Goal: Check status

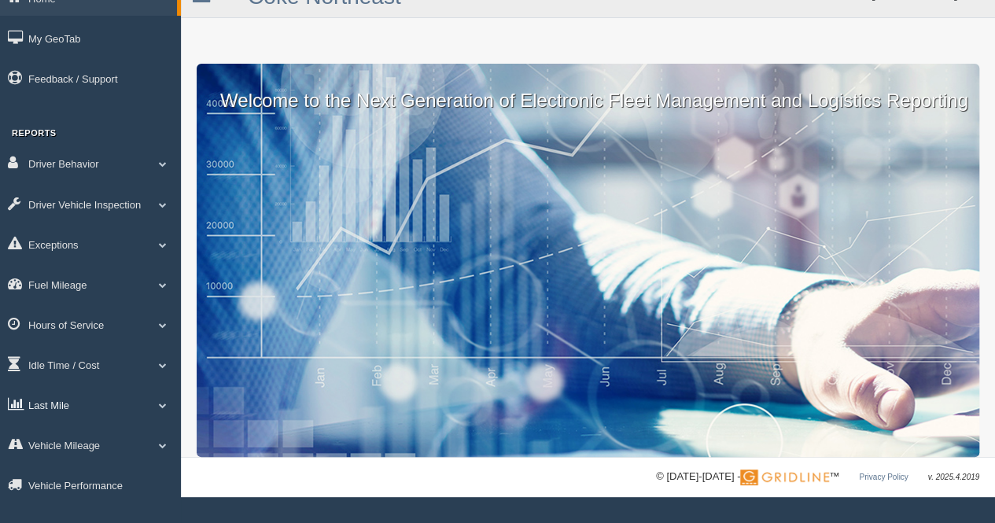
scroll to position [42, 0]
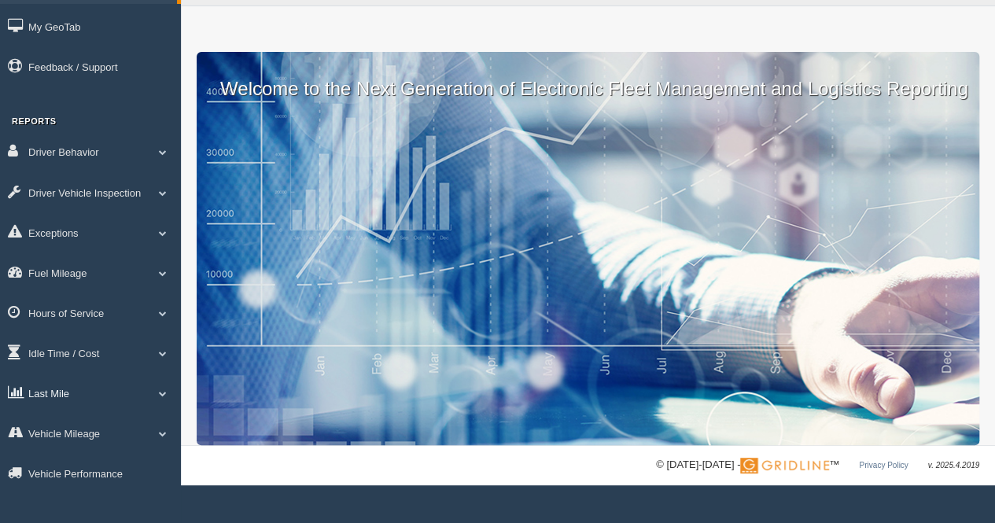
click at [164, 392] on span at bounding box center [163, 393] width 20 height 8
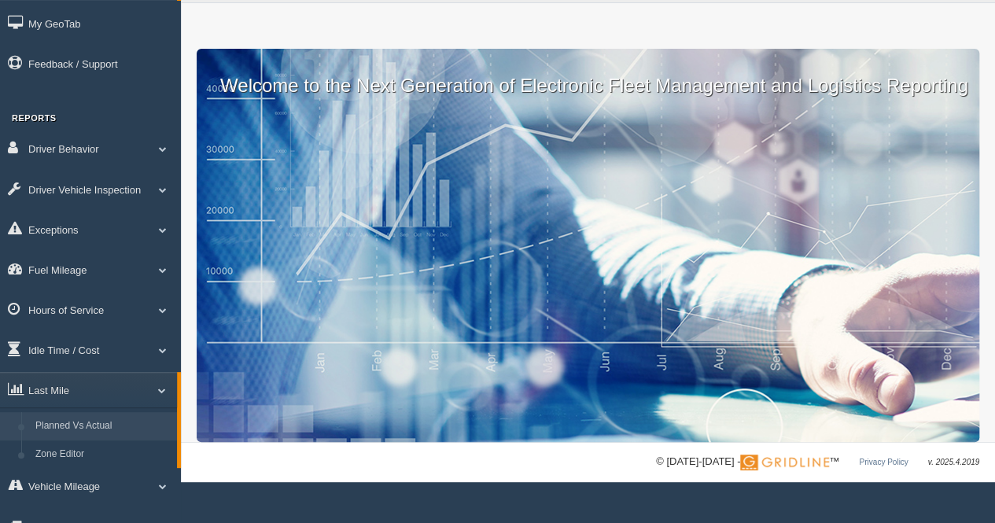
click at [73, 421] on link "Planned Vs Actual" at bounding box center [102, 426] width 149 height 28
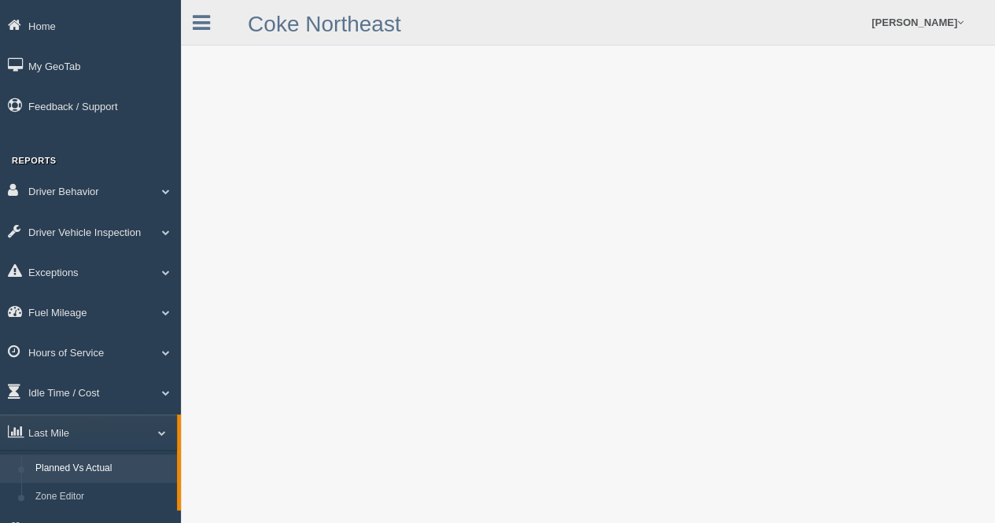
click at [81, 471] on link "Planned Vs Actual" at bounding box center [102, 469] width 149 height 28
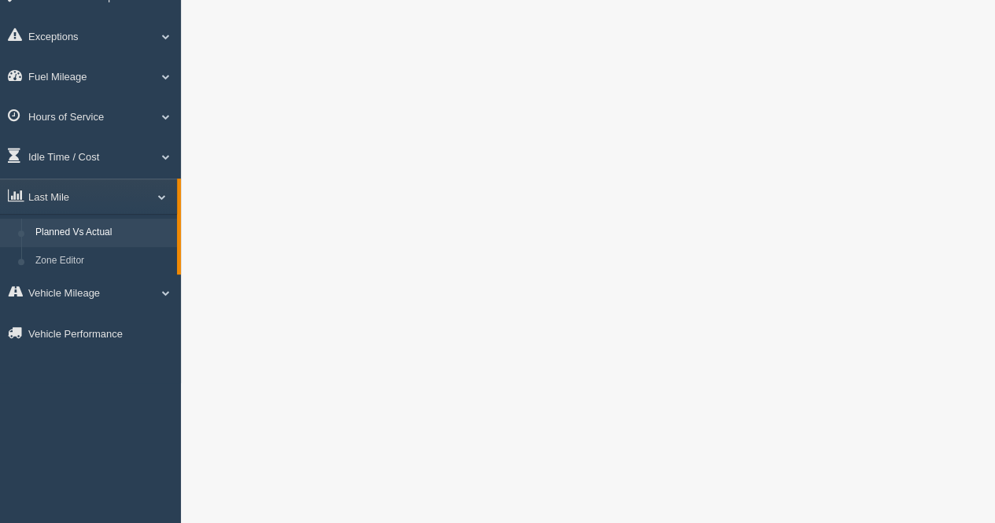
click at [985, 46] on div at bounding box center [588, 422] width 814 height 1316
